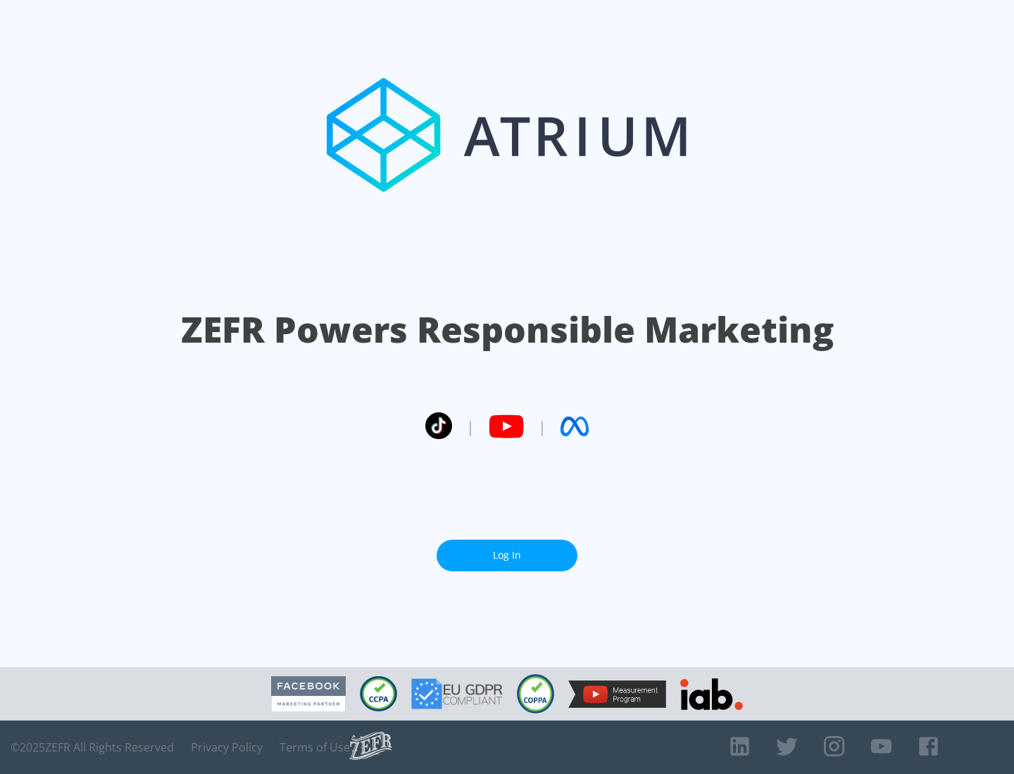
click at [507, 555] on link "Log In" at bounding box center [506, 556] width 141 height 32
